Goal: Transaction & Acquisition: Purchase product/service

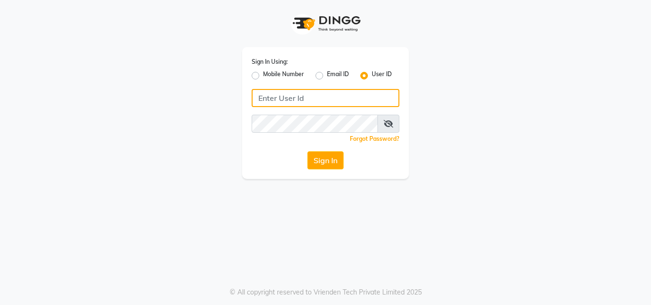
type input "9005719946"
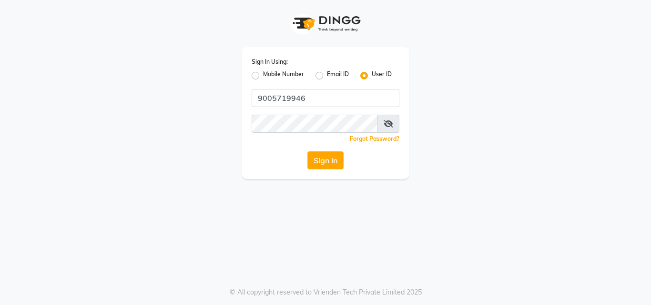
click at [263, 79] on label "Mobile Number" at bounding box center [283, 75] width 41 height 11
click at [263, 76] on input "Mobile Number" at bounding box center [266, 73] width 6 height 6
radio input "true"
radio input "false"
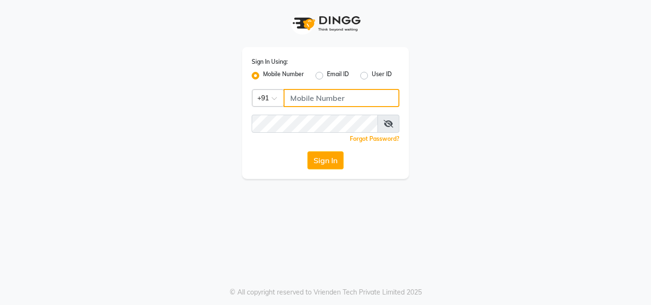
click at [308, 90] on input "Username" at bounding box center [342, 98] width 116 height 18
type input "9005719946"
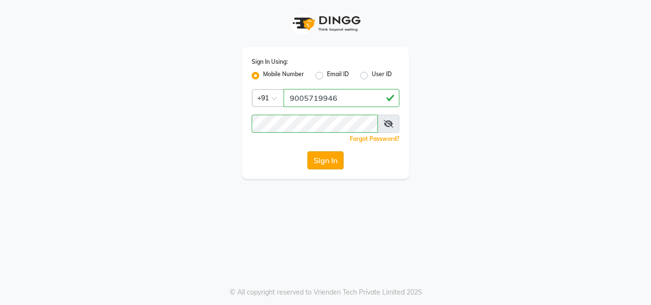
click at [337, 157] on button "Sign In" at bounding box center [325, 161] width 36 height 18
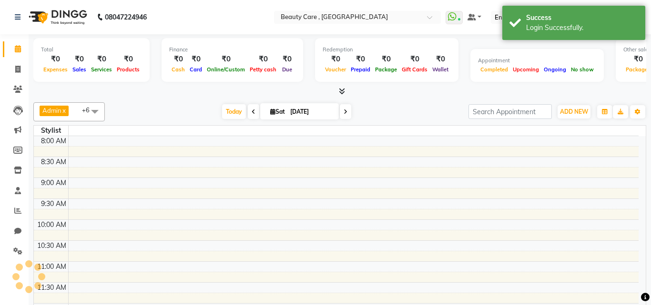
select select "en"
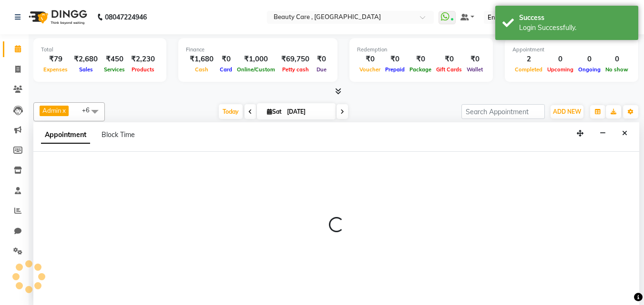
scroll to position [0, 0]
click at [617, 129] on div "Appointment Block Time" at bounding box center [336, 137] width 606 height 30
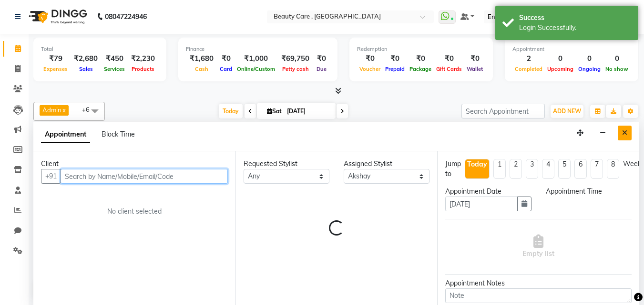
click at [627, 133] on icon "Close" at bounding box center [624, 133] width 5 height 7
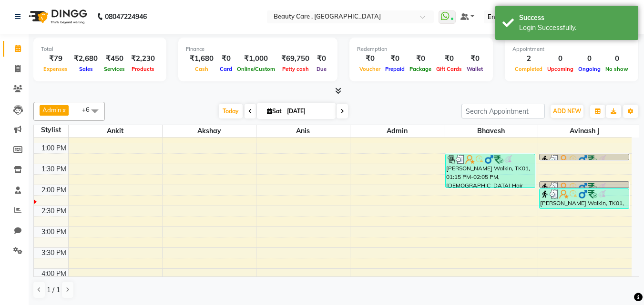
scroll to position [297, 0]
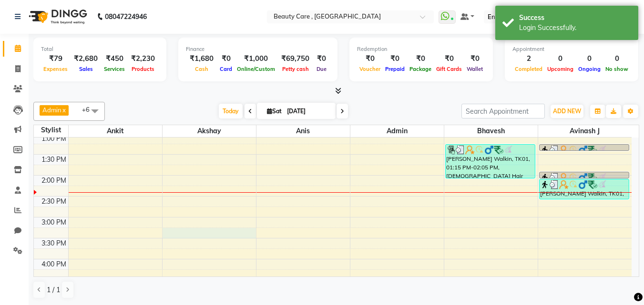
click at [209, 237] on div "6:00 AM 6:30 AM 7:00 AM 7:30 AM 8:00 AM 8:30 AM 9:00 AM 9:30 AM 10:00 AM 10:30 …" at bounding box center [332, 175] width 597 height 670
select select "60558"
select select "915"
select select "tentative"
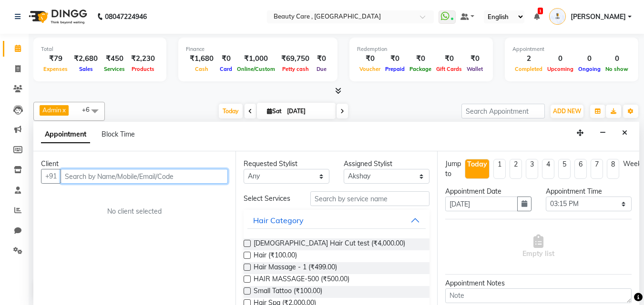
paste input "9971024919"
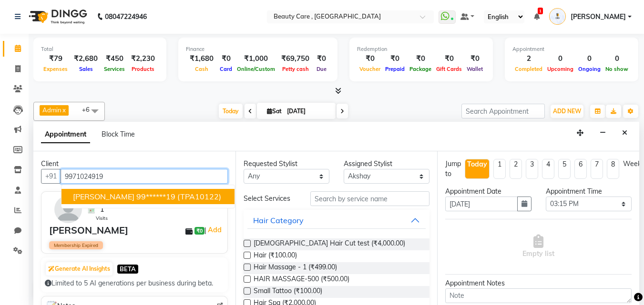
type input "9971024919"
click at [148, 242] on div "Membership Expired" at bounding box center [135, 246] width 172 height 8
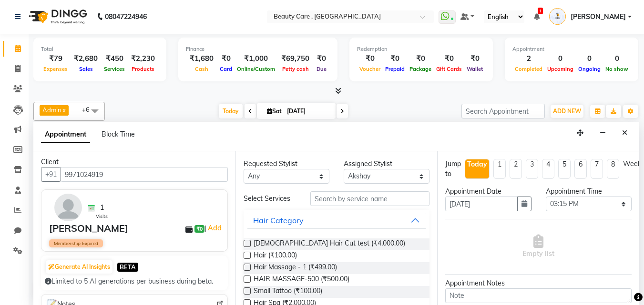
scroll to position [0, 0]
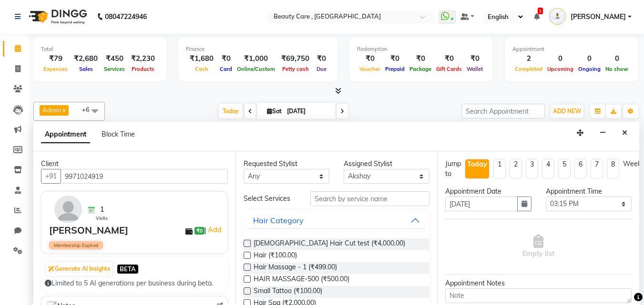
drag, startPoint x: 149, startPoint y: 237, endPoint x: 47, endPoint y: 233, distance: 102.0
click at [47, 233] on div "1 Visits [PERSON_NAME] ₹0 | Add Membership Expired" at bounding box center [134, 223] width 187 height 62
click at [145, 250] on div "1 Visits [PERSON_NAME] ₹0 | Add Membership Expired" at bounding box center [134, 223] width 187 height 62
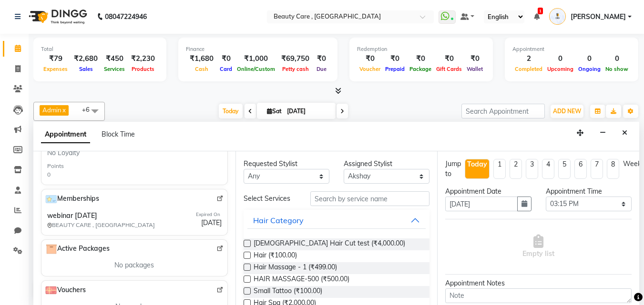
scroll to position [251, 0]
drag, startPoint x: 101, startPoint y: 215, endPoint x: 44, endPoint y: 211, distance: 56.9
click at [44, 211] on div "Memberships webinar [DATE] BEAUTY CARE , Kandivali East Expired On [DATE]" at bounding box center [134, 212] width 187 height 46
drag, startPoint x: 141, startPoint y: 223, endPoint x: 69, endPoint y: 227, distance: 72.0
click at [69, 227] on span "BEAUTY CARE , [GEOGRAPHIC_DATA]" at bounding box center [106, 225] width 119 height 9
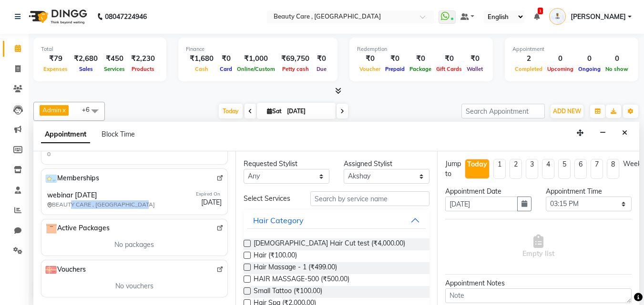
scroll to position [279, 0]
click at [247, 280] on label at bounding box center [246, 279] width 7 height 7
click at [247, 280] on input "checkbox" at bounding box center [246, 280] width 6 height 6
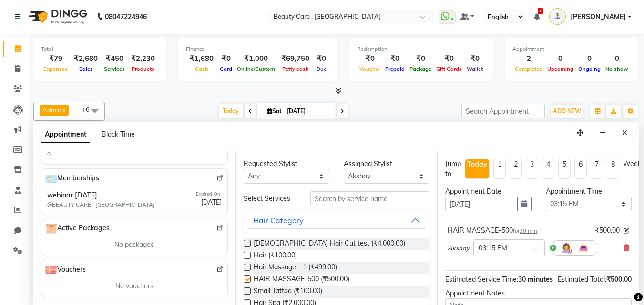
checkbox input "false"
click at [247, 254] on label at bounding box center [246, 255] width 7 height 7
click at [247, 254] on input "checkbox" at bounding box center [246, 256] width 6 height 6
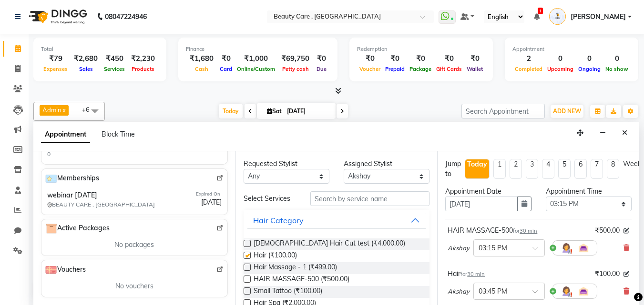
checkbox input "false"
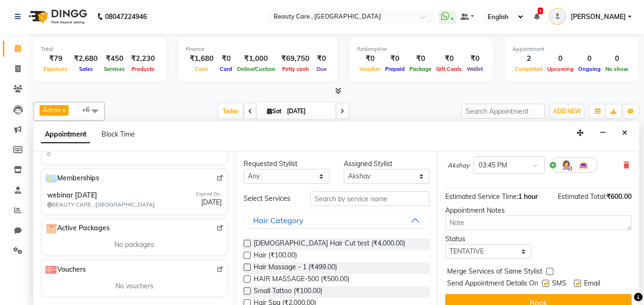
scroll to position [147, 0]
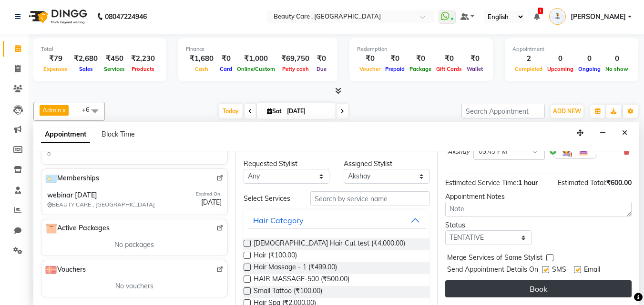
click at [507, 282] on button "Book" at bounding box center [538, 289] width 186 height 17
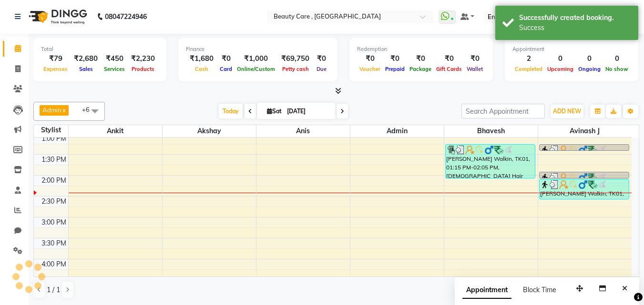
scroll to position [0, 0]
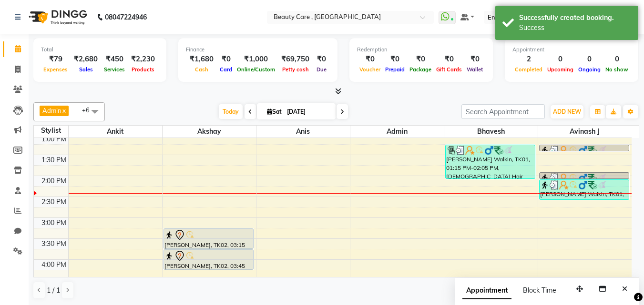
click at [199, 243] on div "[PERSON_NAME], TK02, 03:15 PM-03:45 PM, HAIR MASSAGE-500" at bounding box center [208, 239] width 89 height 20
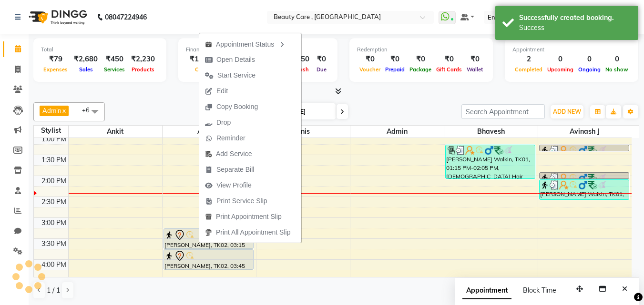
click at [199, 243] on div "[PERSON_NAME], TK02, 03:15 PM-03:45 PM, HAIR MASSAGE-500" at bounding box center [208, 239] width 89 height 20
click at [259, 53] on span "Open Details" at bounding box center [229, 60] width 61 height 16
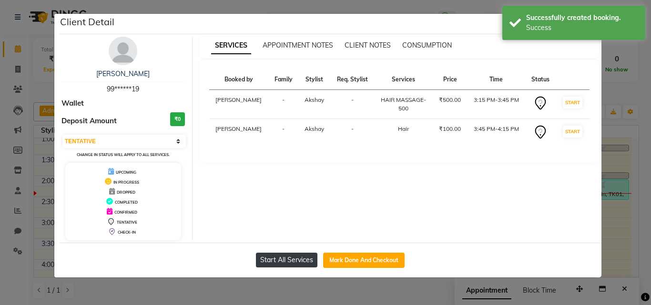
click at [300, 263] on button "Start All Services" at bounding box center [286, 260] width 61 height 15
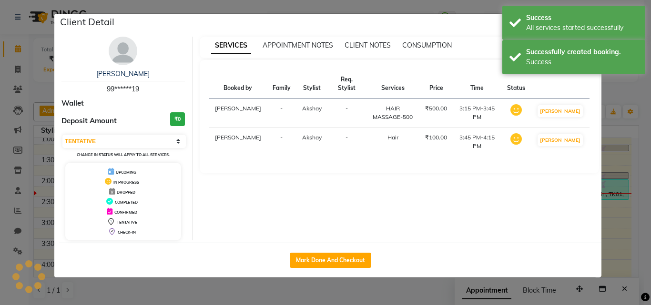
select select "1"
click at [317, 259] on button "Mark Done And Checkout" at bounding box center [330, 260] width 81 height 15
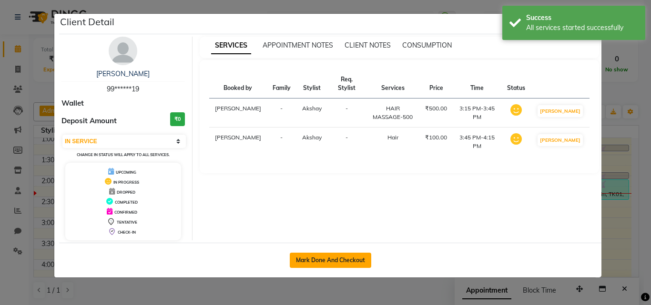
select select "service"
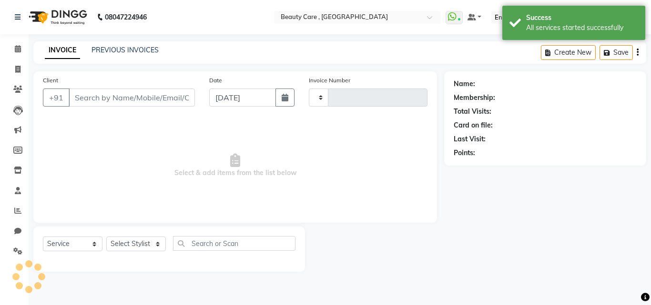
type input "3096"
select select "5646"
type input "99******19"
select select "60558"
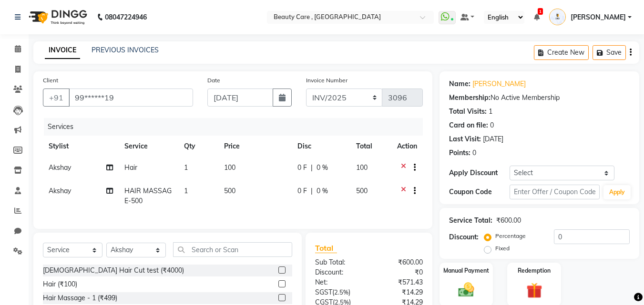
drag, startPoint x: 542, startPoint y: 135, endPoint x: 479, endPoint y: 140, distance: 62.6
click at [479, 140] on div "Last Visit: [DATE]" at bounding box center [539, 139] width 181 height 10
click at [503, 138] on div "[DATE]" at bounding box center [493, 139] width 20 height 10
drag, startPoint x: 521, startPoint y: 136, endPoint x: 534, endPoint y: 135, distance: 12.9
click at [503, 135] on div "[DATE]" at bounding box center [493, 139] width 20 height 10
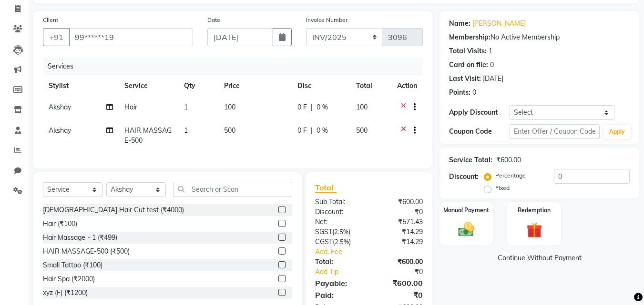
scroll to position [70, 0]
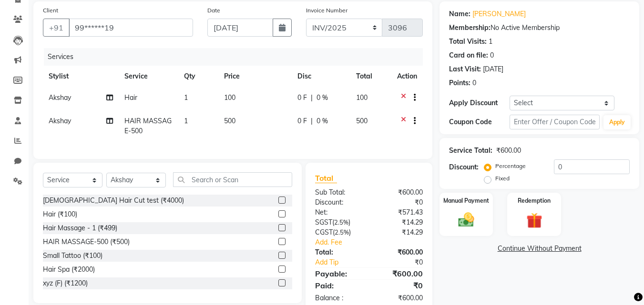
click at [278, 232] on label at bounding box center [281, 227] width 7 height 7
click at [278, 232] on input "checkbox" at bounding box center [281, 228] width 6 height 6
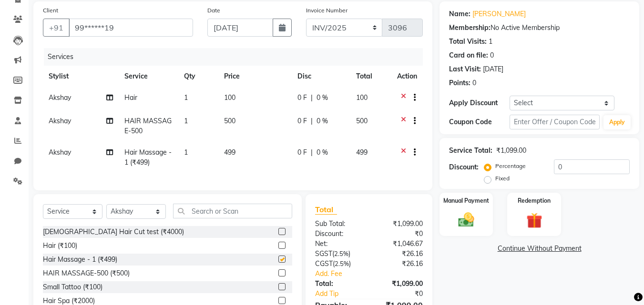
checkbox input "false"
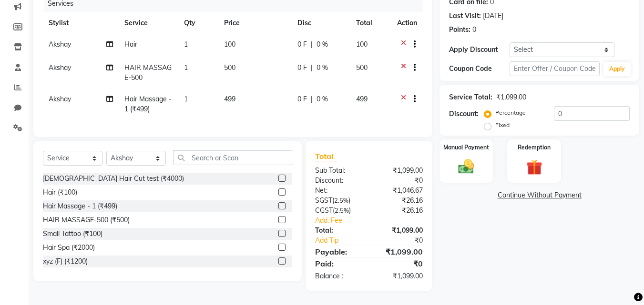
scroll to position [131, 0]
click at [471, 157] on img at bounding box center [466, 166] width 27 height 19
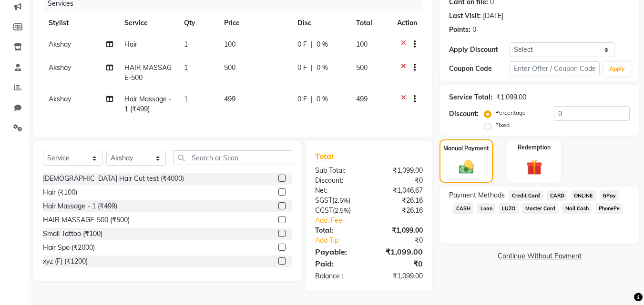
click at [464, 203] on span "CASH" at bounding box center [463, 208] width 20 height 11
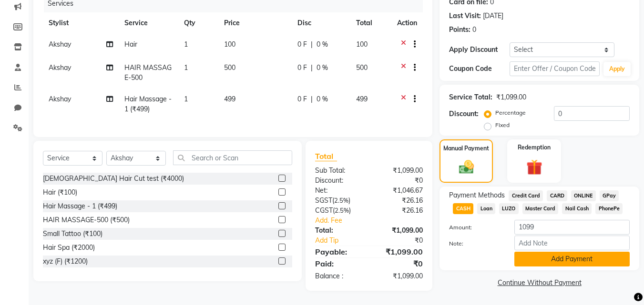
click at [567, 252] on button "Add Payment" at bounding box center [571, 259] width 115 height 15
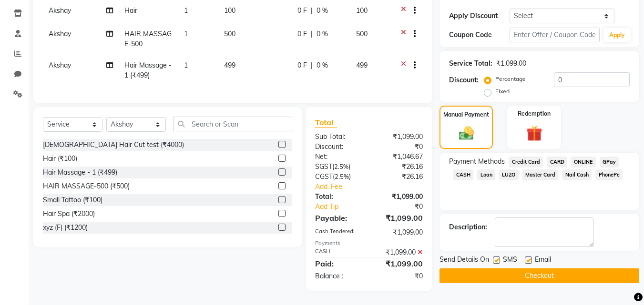
scroll to position [164, 0]
click at [533, 269] on button "Checkout" at bounding box center [539, 276] width 200 height 15
